Goal: Information Seeking & Learning: Learn about a topic

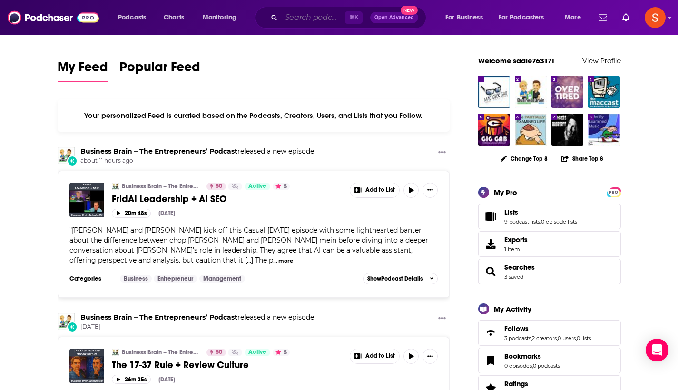
click at [322, 16] on input "Search podcasts, credits, & more..." at bounding box center [313, 17] width 64 height 15
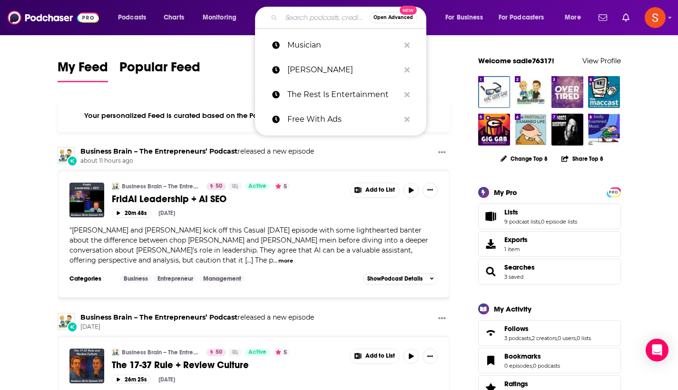
type input "l"
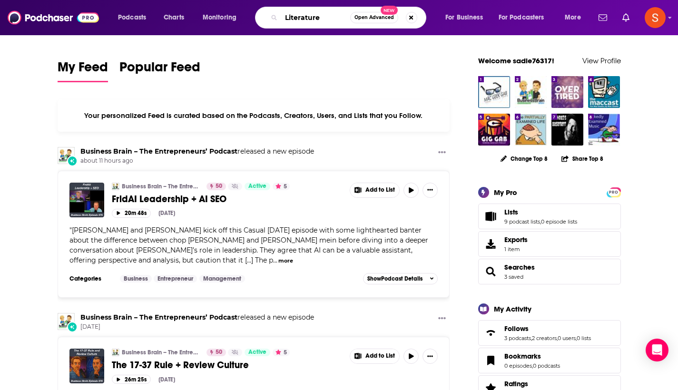
type input "Literature"
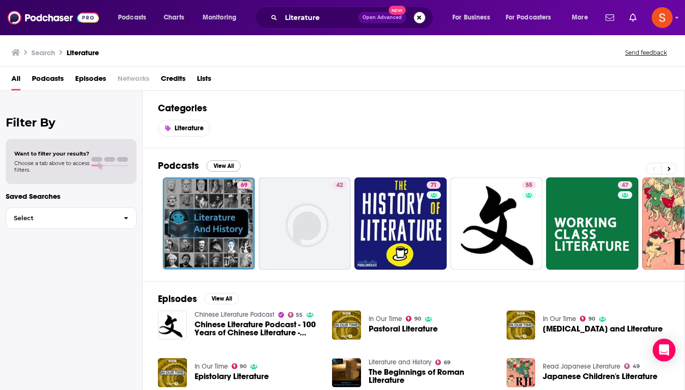
click at [224, 166] on button "View All" at bounding box center [223, 165] width 34 height 11
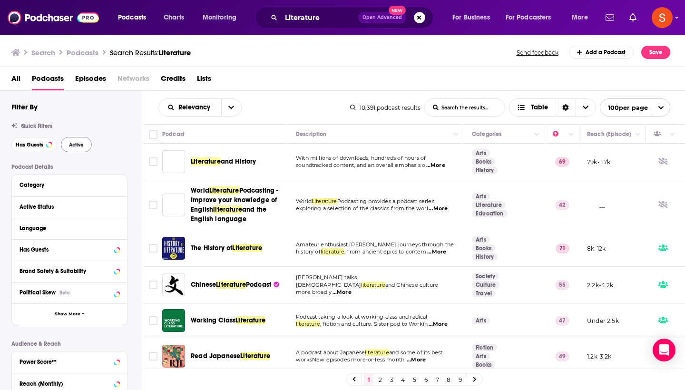
click at [85, 144] on button "Active" at bounding box center [76, 144] width 31 height 15
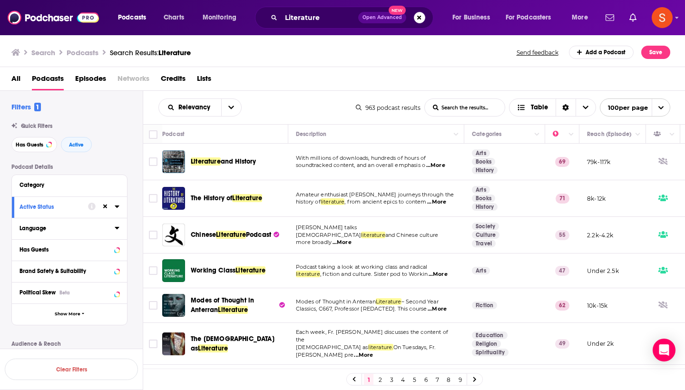
click at [116, 227] on icon at bounding box center [117, 228] width 4 height 2
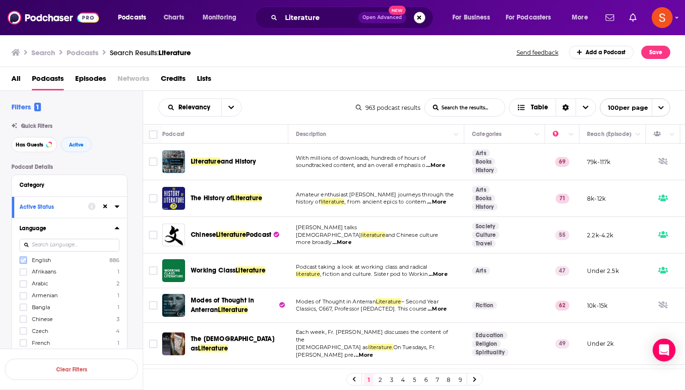
click at [23, 259] on icon at bounding box center [23, 260] width 6 height 6
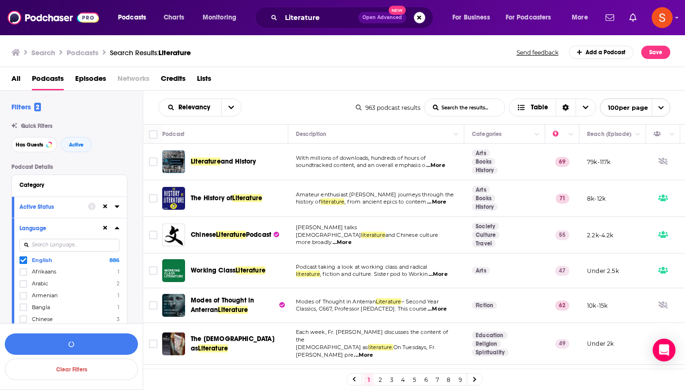
click at [116, 226] on icon at bounding box center [117, 228] width 5 height 8
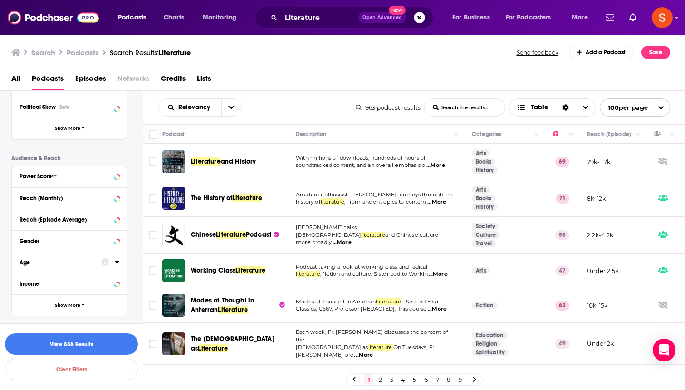
scroll to position [185, 0]
click at [116, 223] on icon at bounding box center [117, 220] width 5 height 8
click at [57, 236] on input "number" at bounding box center [43, 236] width 48 height 15
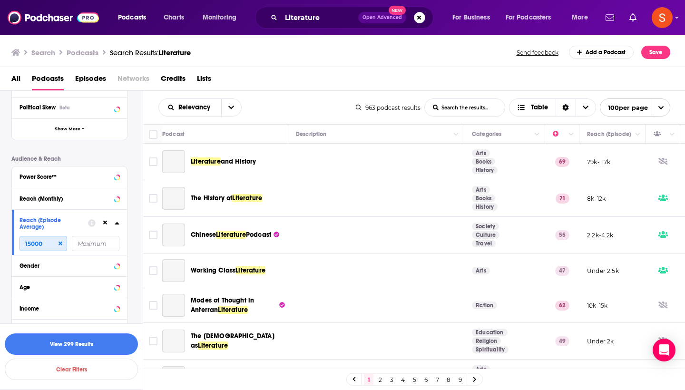
type input "15000"
click at [94, 243] on input "number" at bounding box center [96, 243] width 48 height 15
type input "3"
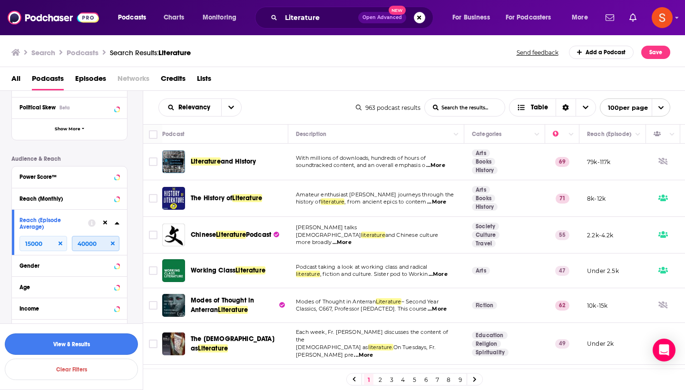
type input "40000"
click at [51, 341] on button "View 8 Results" at bounding box center [71, 343] width 133 height 21
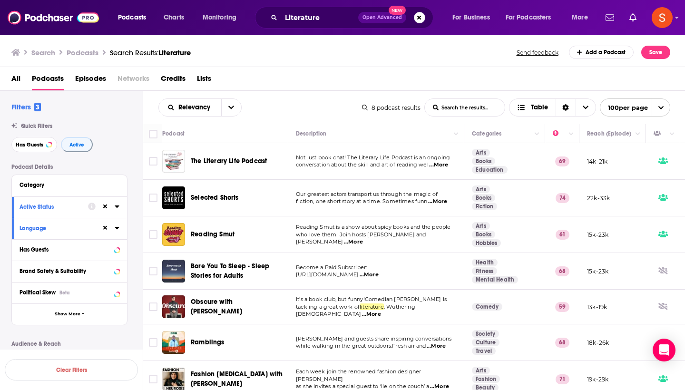
scroll to position [185, 0]
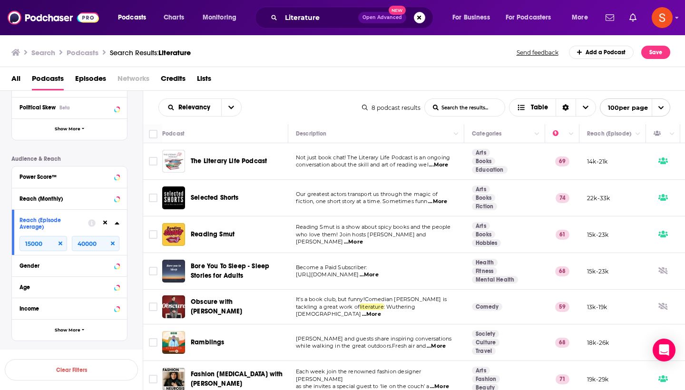
click at [406, 258] on td "Become a Paid Subscriber: [URL][DOMAIN_NAME] ...More" at bounding box center [376, 271] width 176 height 37
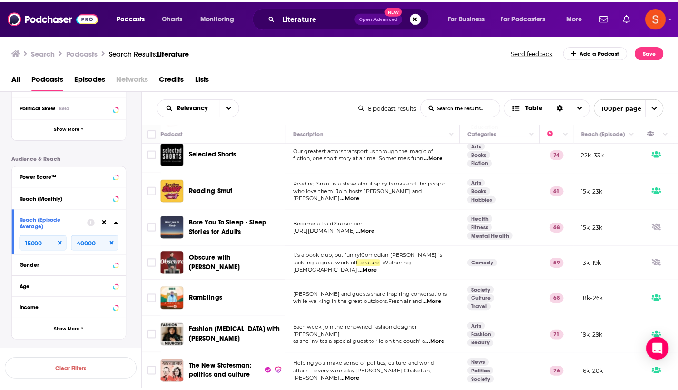
scroll to position [51, 0]
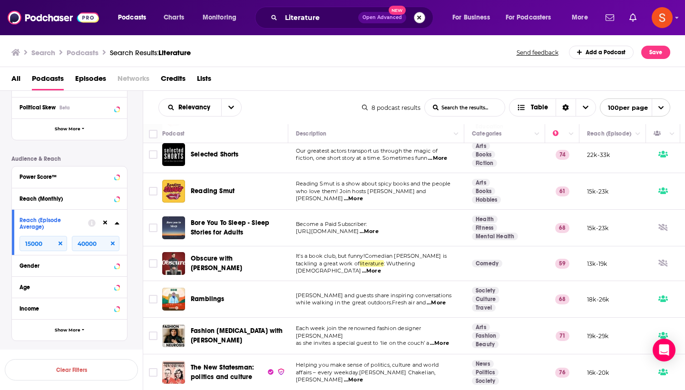
click at [416, 19] on button "Search podcasts, credits, & more..." at bounding box center [419, 17] width 11 height 11
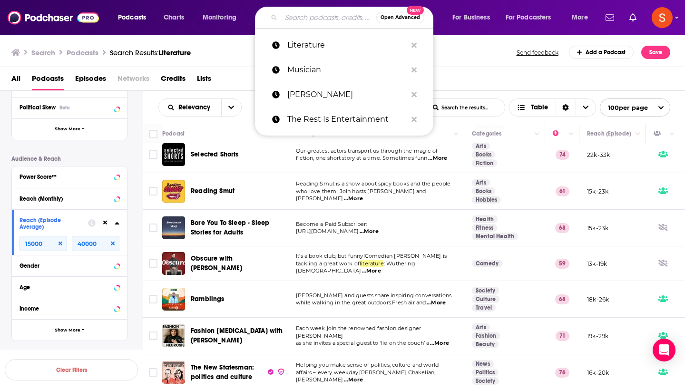
paste input "Literary Life Podcast"
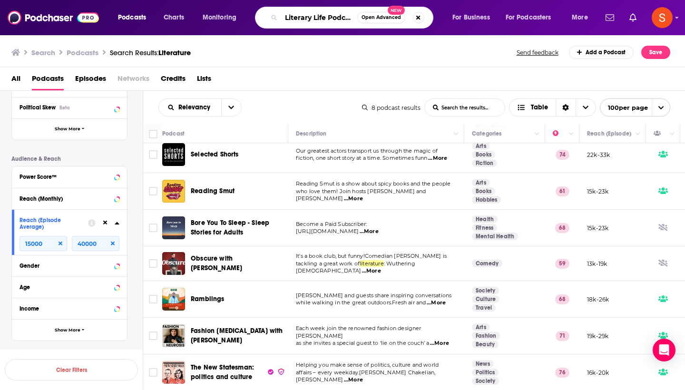
type input "Literary Life Podcast"
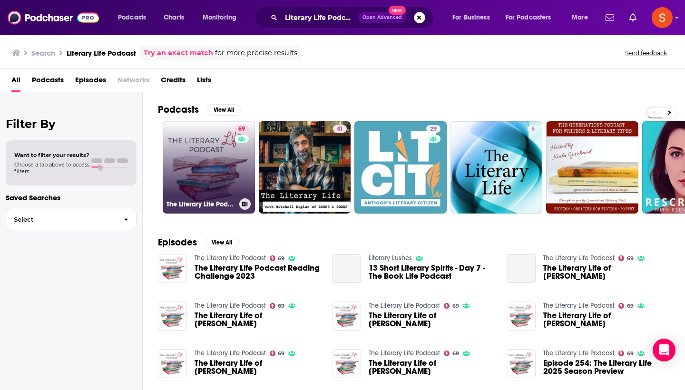
click at [215, 167] on link "69 The Literary Life Podcast" at bounding box center [209, 167] width 92 height 92
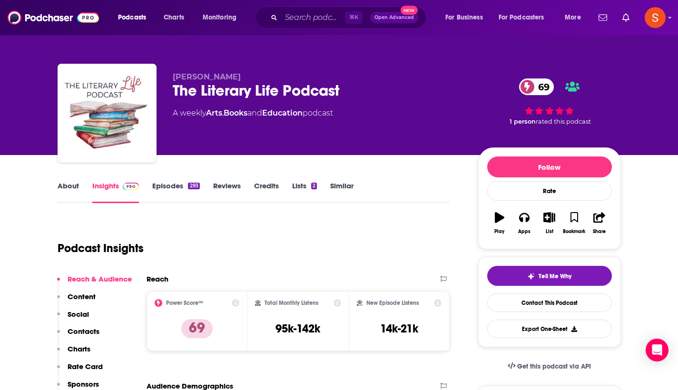
click at [93, 328] on p "Contacts" at bounding box center [84, 331] width 32 height 9
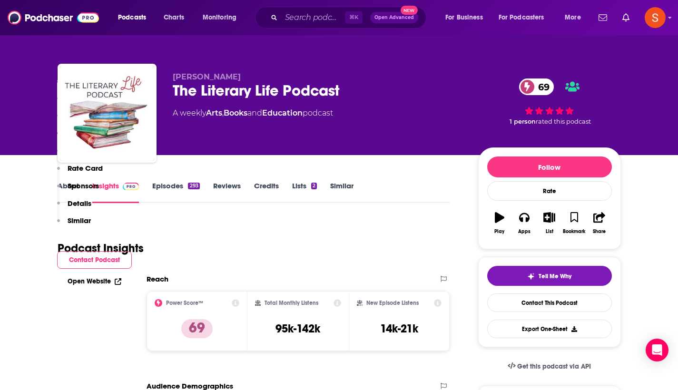
scroll to position [784, 0]
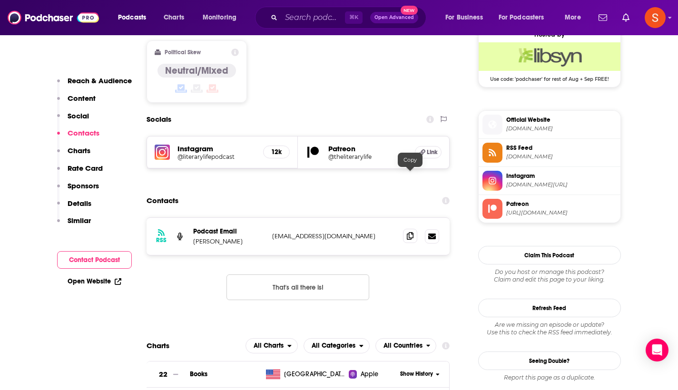
click at [411, 232] on icon at bounding box center [410, 236] width 7 height 8
click at [310, 13] on input "Search podcasts, credits, & more..." at bounding box center [313, 17] width 64 height 15
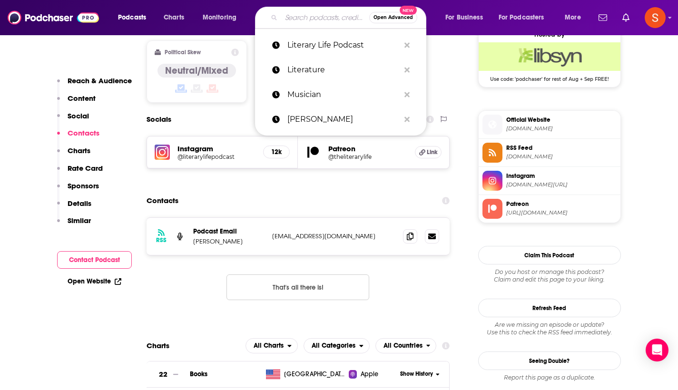
paste input "Still Processing"
type input "Still Processing"
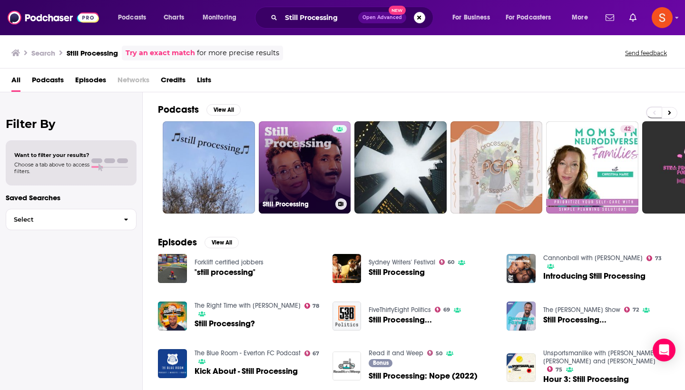
click at [312, 172] on link "Still Processing" at bounding box center [305, 167] width 92 height 92
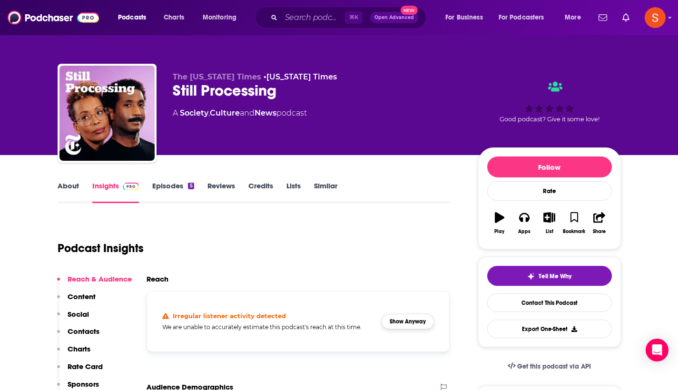
click at [400, 320] on button "Show Anyway" at bounding box center [407, 321] width 52 height 15
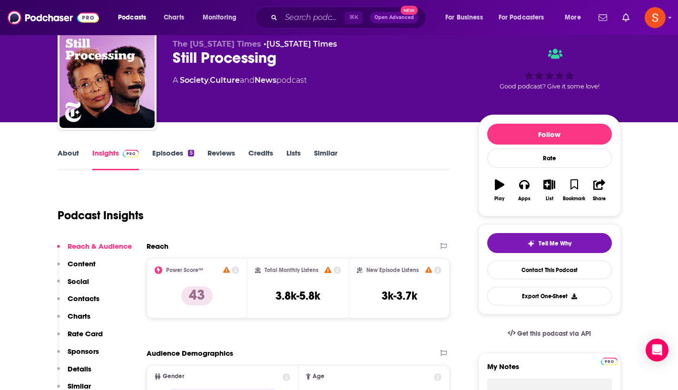
scroll to position [4, 0]
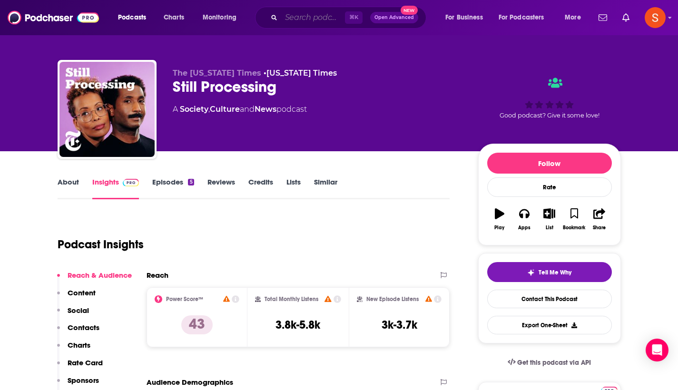
click at [286, 22] on input "Search podcasts, credits, & more..." at bounding box center [313, 17] width 64 height 15
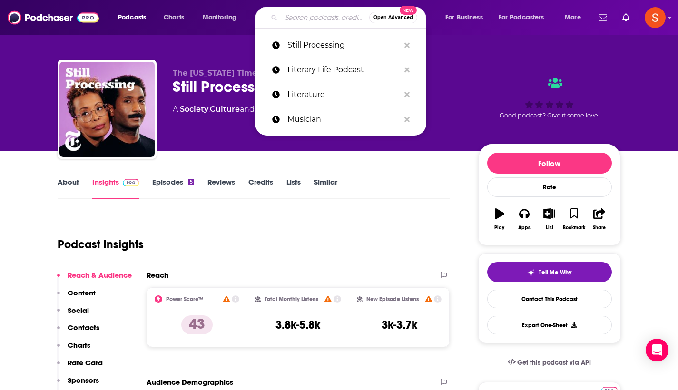
paste input "Discussing Film"
type input "Discussing Film"
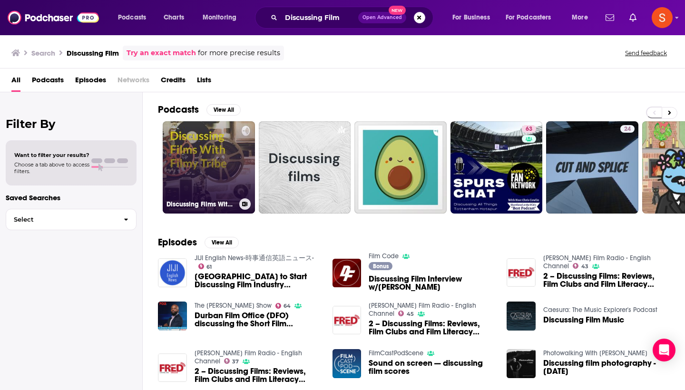
click at [218, 173] on link "Discussing Films With Filmy Tribe" at bounding box center [209, 167] width 92 height 92
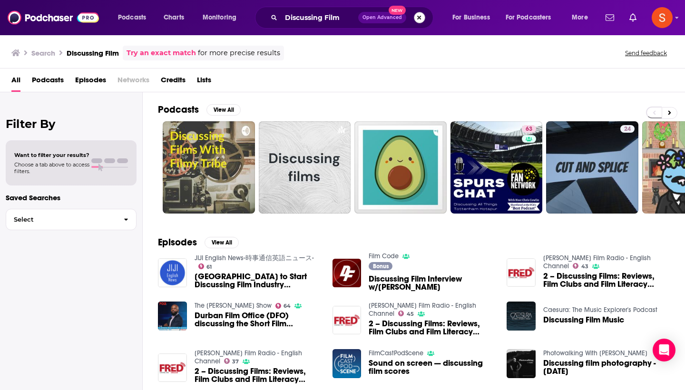
click at [419, 19] on button "Search podcasts, credits, & more..." at bounding box center [419, 17] width 11 height 11
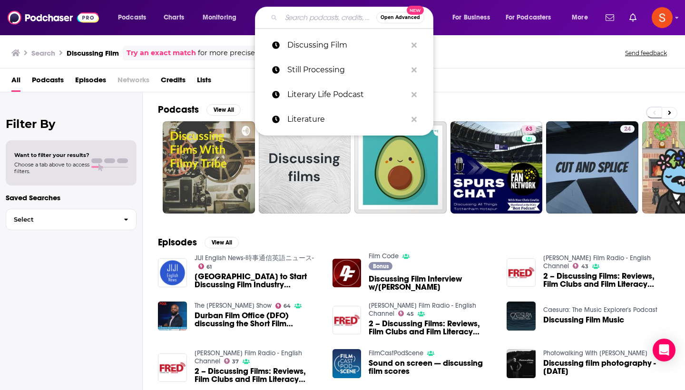
paste input "Now Playing"
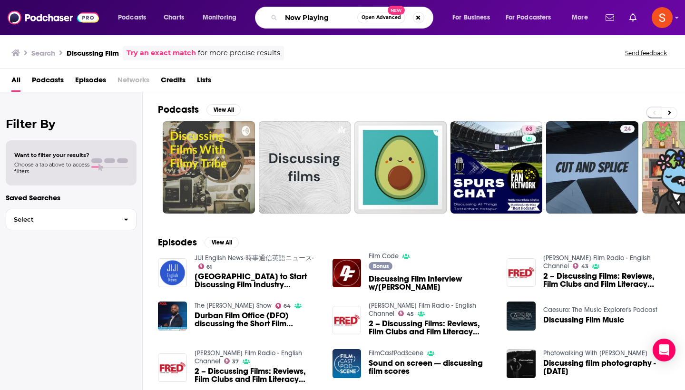
type input "Now Playing"
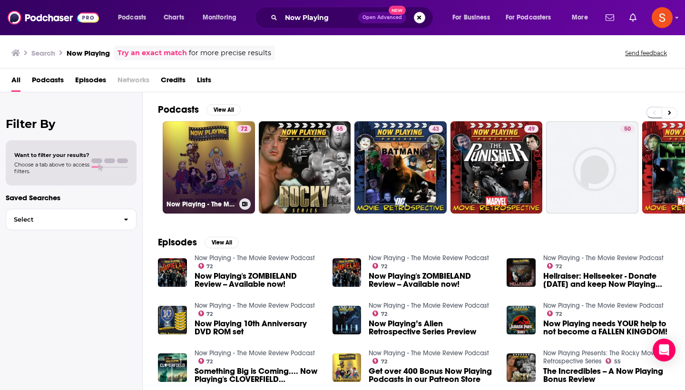
click at [209, 171] on link "72 Now Playing - The Movie Review Podcast" at bounding box center [209, 167] width 92 height 92
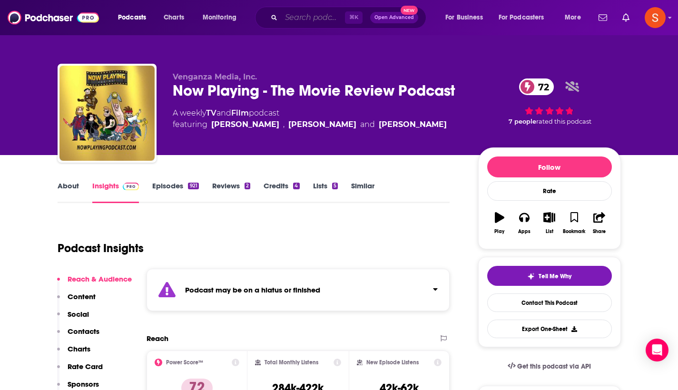
click at [317, 17] on input "Search podcasts, credits, & more..." at bounding box center [313, 17] width 64 height 15
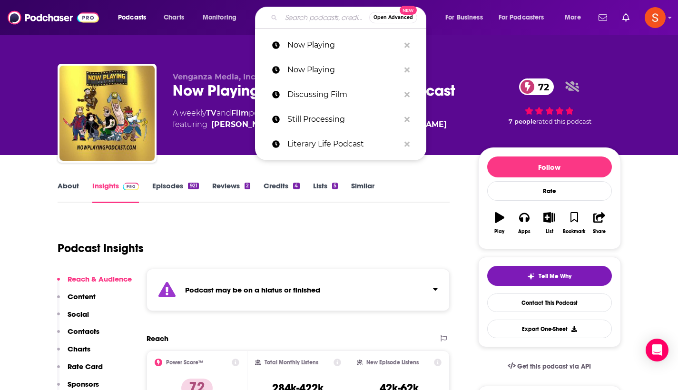
paste input "You Must Remember This"
type input "You Must Remember This"
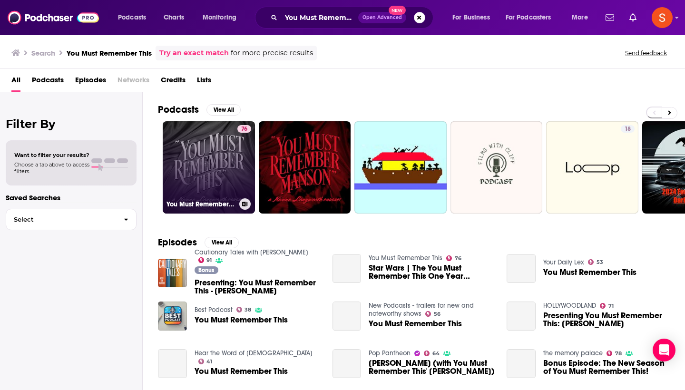
click at [195, 156] on link "76 You Must Remember This" at bounding box center [209, 167] width 92 height 92
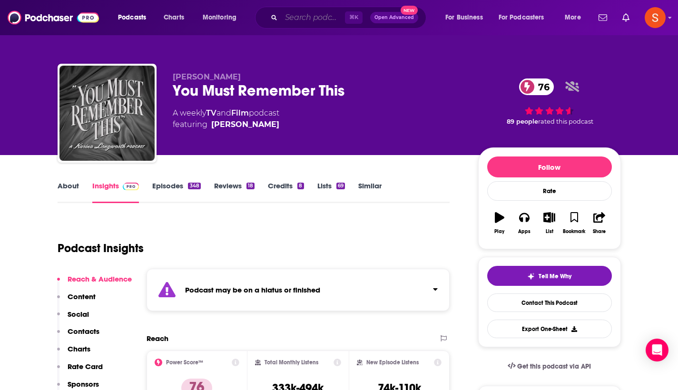
click at [314, 23] on input "Search podcasts, credits, & more..." at bounding box center [313, 17] width 64 height 15
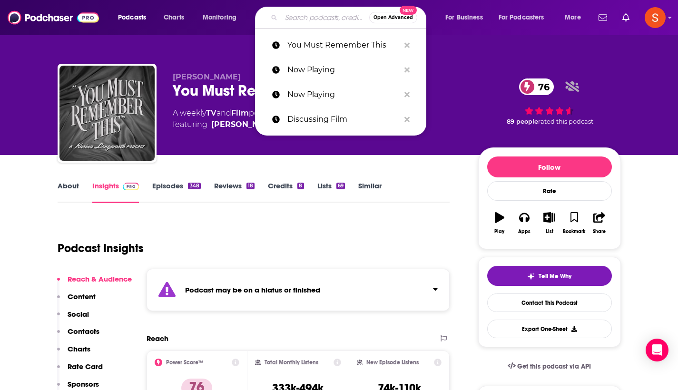
paste input "Pop Culture Detective"
type input "Pop Culture Detective"
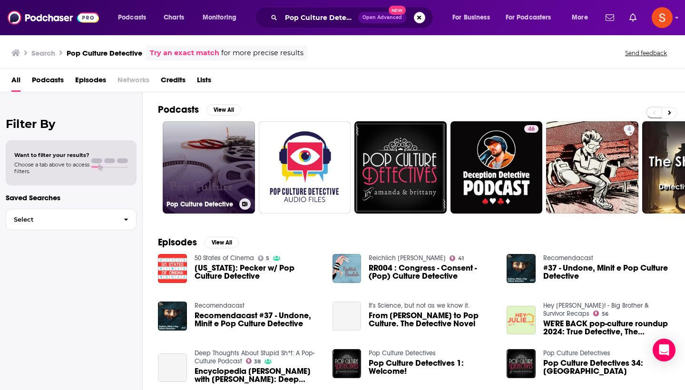
click at [186, 147] on link "Pop Culture Detective" at bounding box center [209, 167] width 92 height 92
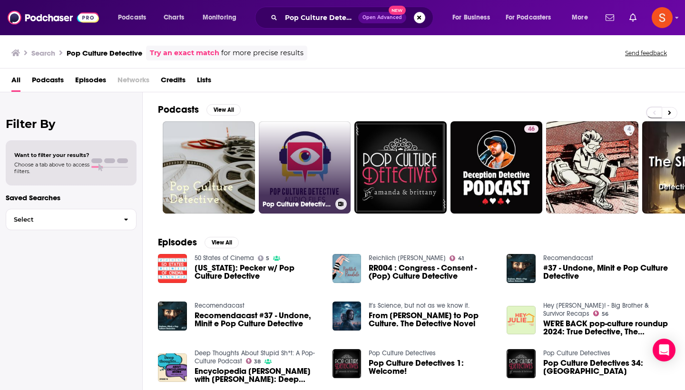
click at [266, 182] on link "Pop Culture Detective: Audio Files" at bounding box center [305, 167] width 92 height 92
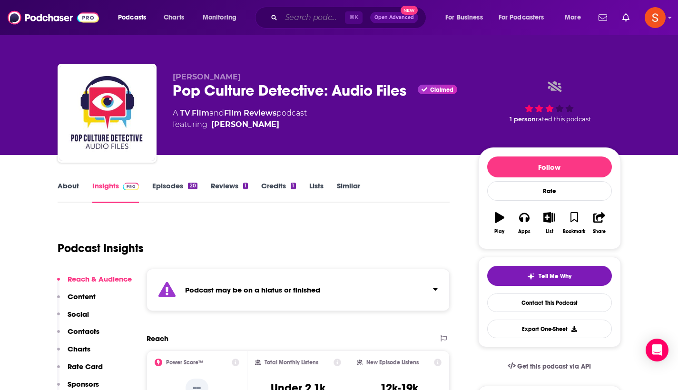
click at [300, 17] on input "Search podcasts, credits, & more..." at bounding box center [313, 17] width 64 height 15
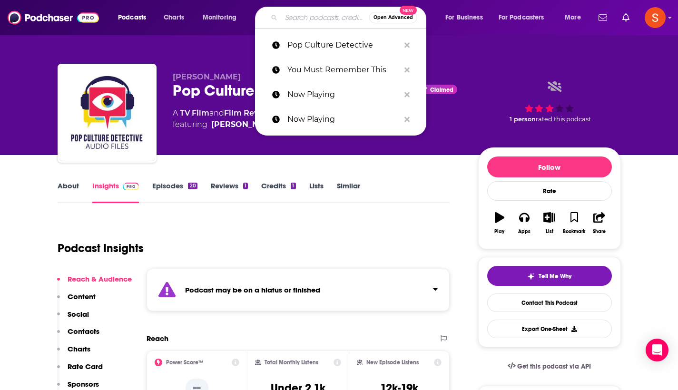
paste input "sawbones"
type input "sawbones"
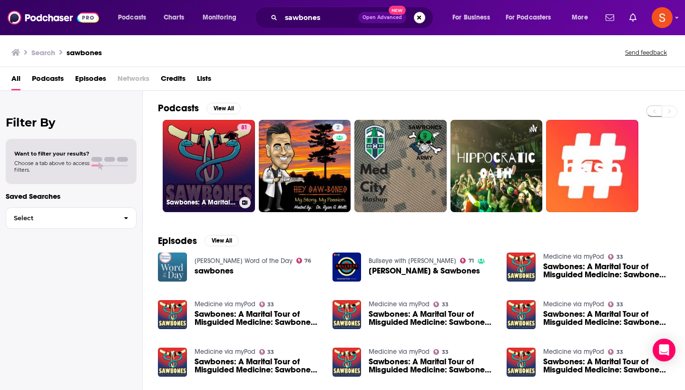
click at [214, 138] on link "81 Sawbones: A Marital Tour of Misguided Medicine" at bounding box center [209, 166] width 92 height 92
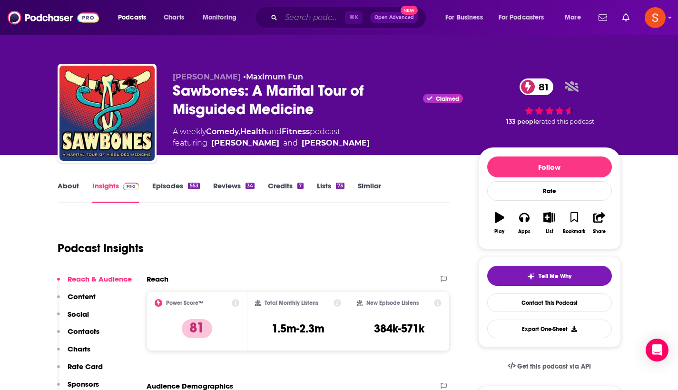
click at [323, 18] on input "Search podcasts, credits, & more..." at bounding box center [313, 17] width 64 height 15
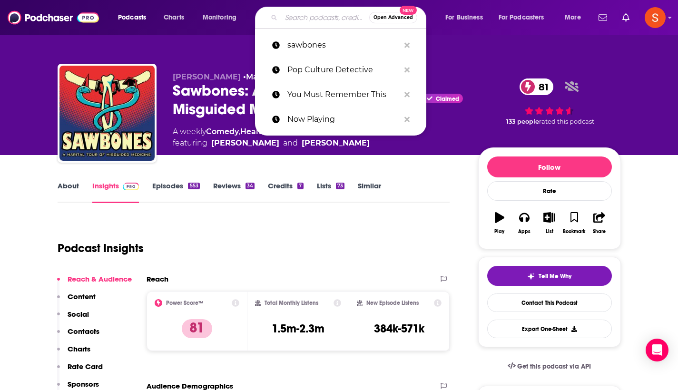
paste input "Film Comment Podcast"
type input "Film Comment Podcast"
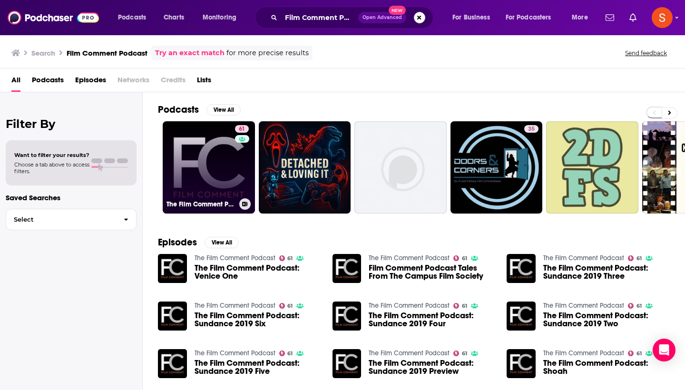
click at [196, 152] on link "61 The Film Comment Podcast" at bounding box center [209, 167] width 92 height 92
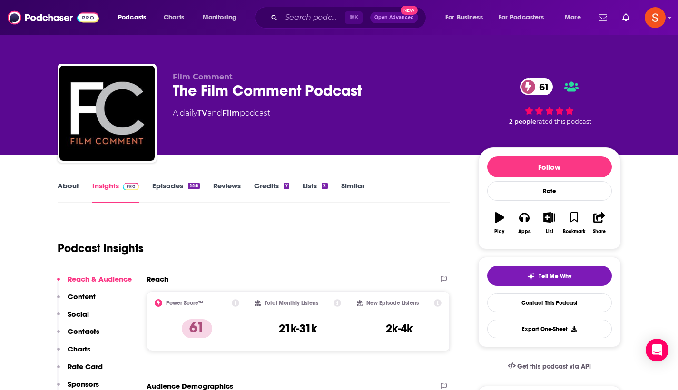
click at [82, 332] on p "Contacts" at bounding box center [84, 331] width 32 height 9
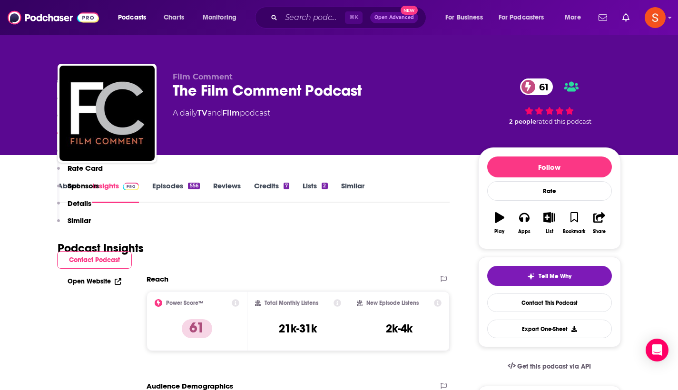
scroll to position [815, 0]
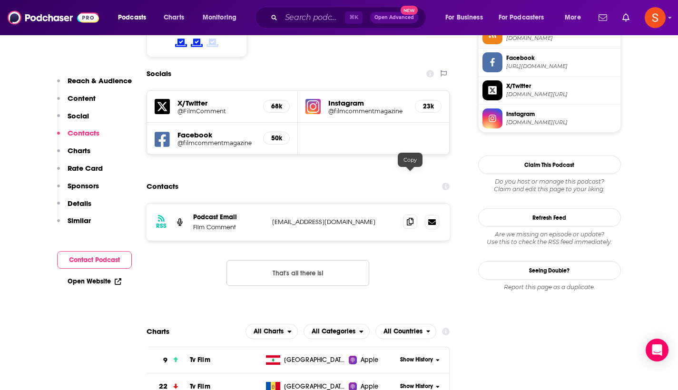
click at [406, 214] on span at bounding box center [410, 221] width 14 height 14
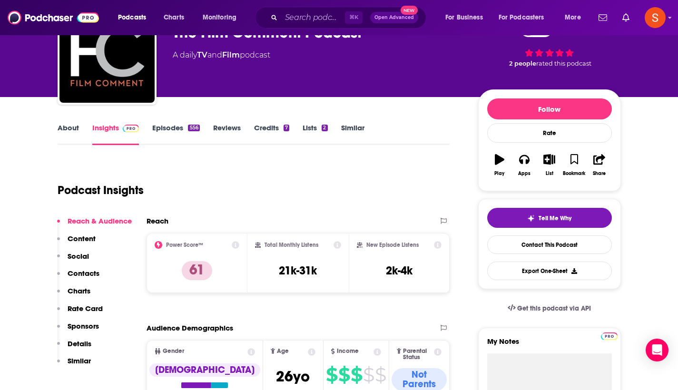
scroll to position [-1, 0]
